Goal: Find specific page/section: Find specific page/section

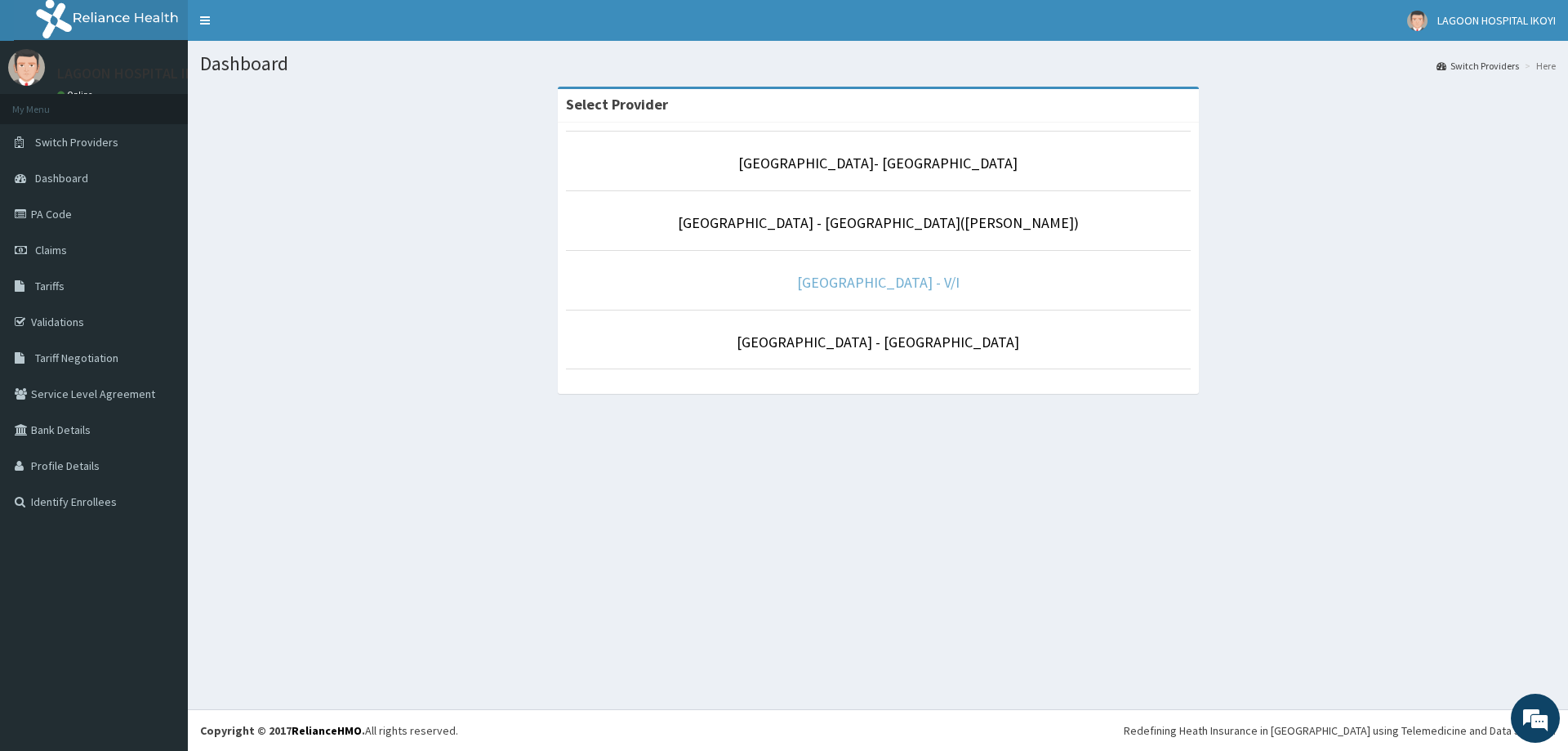
click at [904, 282] on link "[GEOGRAPHIC_DATA] - V/I" at bounding box center [878, 283] width 162 height 19
click at [891, 293] on li "[GEOGRAPHIC_DATA] - V/I" at bounding box center [879, 280] width 625 height 61
click at [889, 279] on link "[GEOGRAPHIC_DATA] - V/I" at bounding box center [878, 283] width 162 height 19
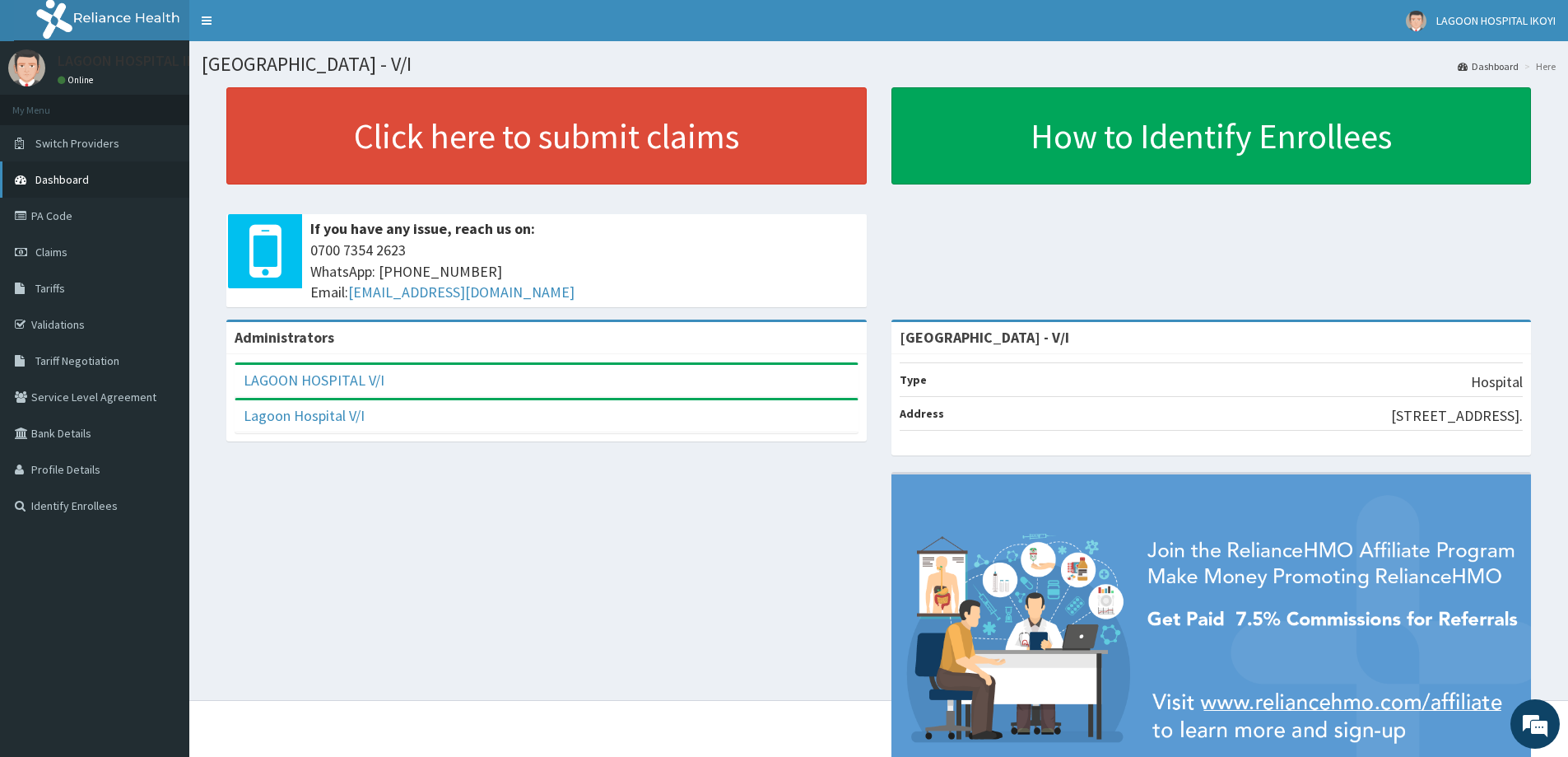
click at [31, 185] on link "Dashboard" at bounding box center [94, 178] width 189 height 36
click at [52, 216] on link "PA Code" at bounding box center [94, 215] width 189 height 36
